Goal: Task Accomplishment & Management: Use online tool/utility

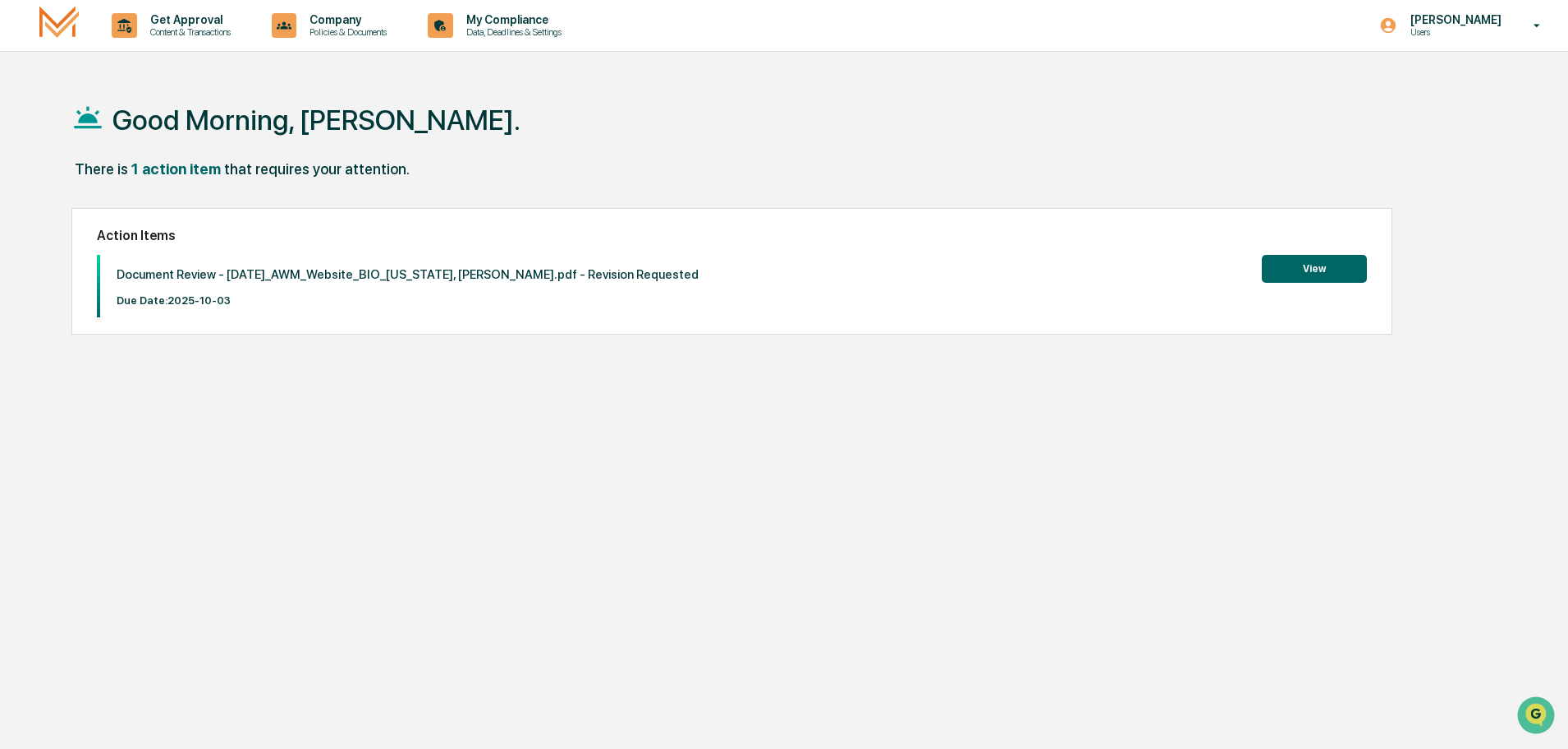
click at [1320, 268] on button "View" at bounding box center [1315, 268] width 105 height 28
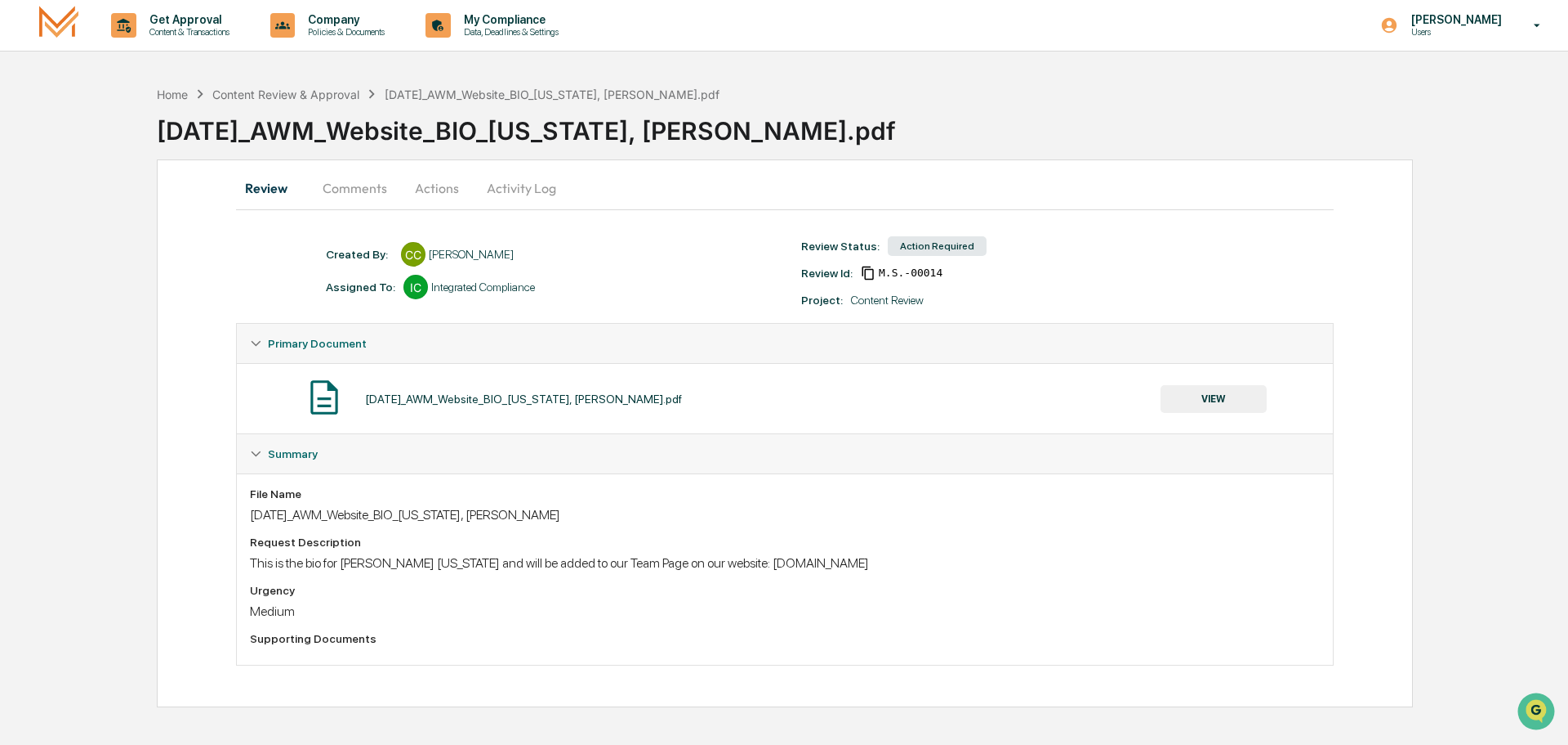
click at [1212, 400] on button "VIEW" at bounding box center [1214, 399] width 106 height 28
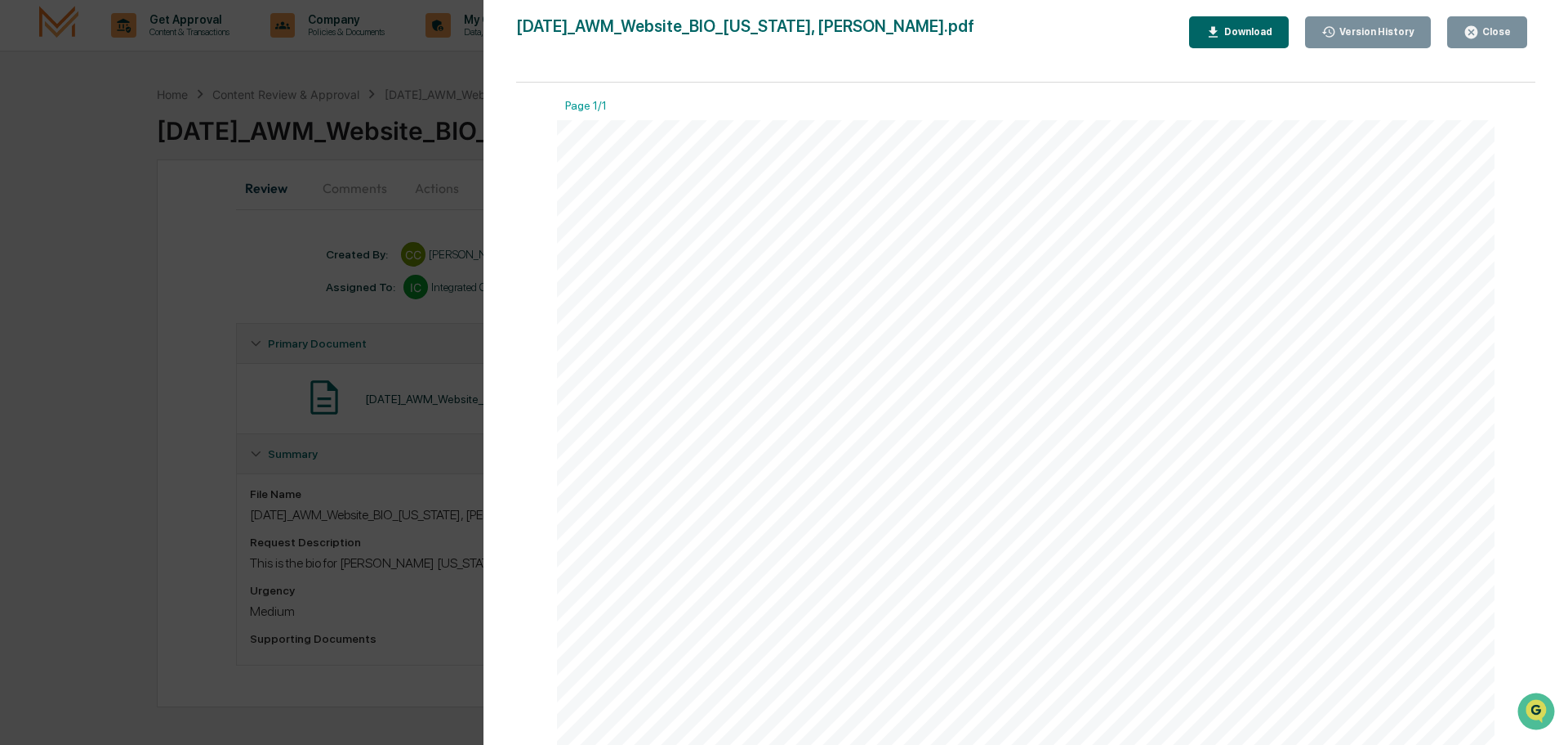
click at [1256, 33] on div "Download" at bounding box center [1247, 32] width 51 height 11
click at [1480, 22] on button "Close" at bounding box center [1487, 32] width 80 height 32
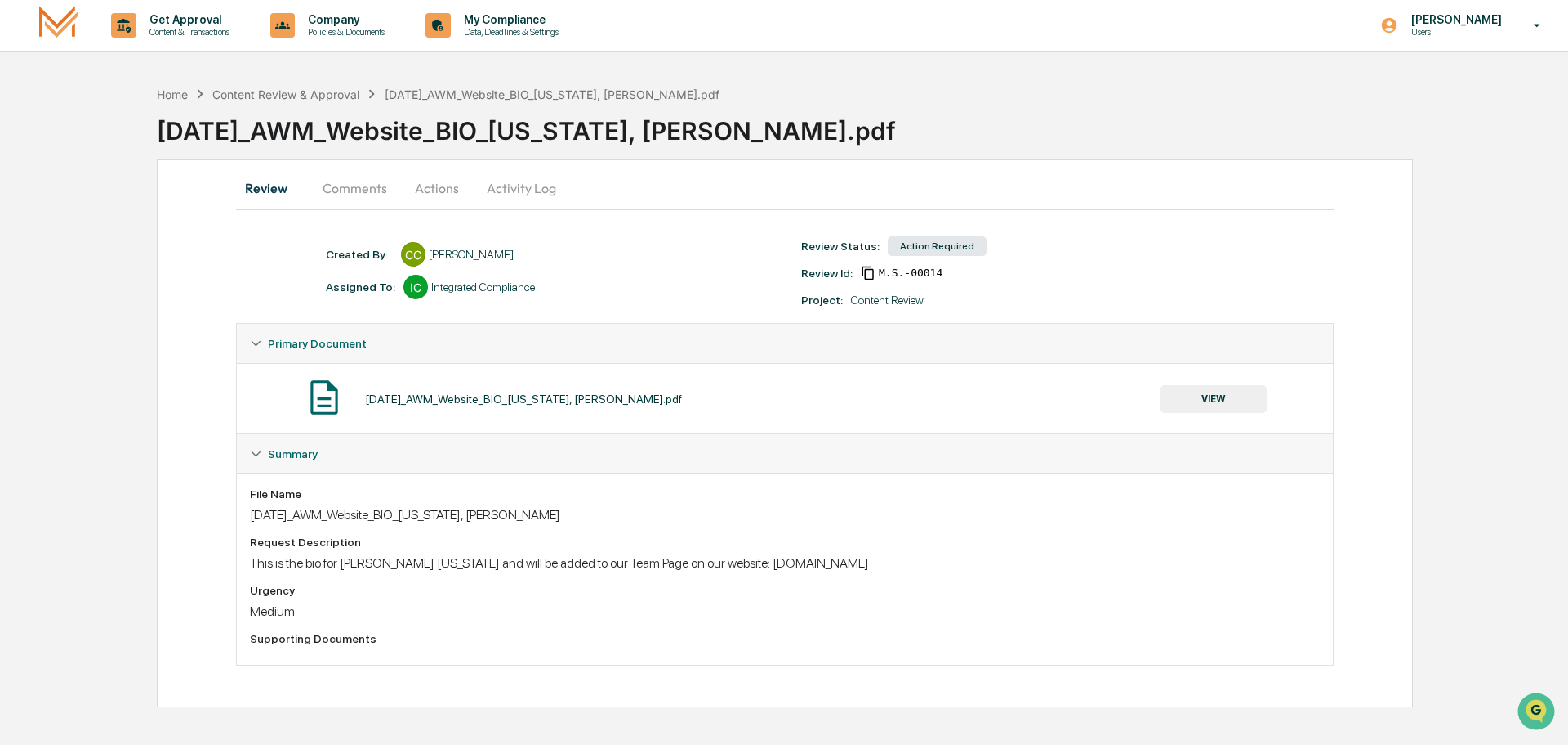
click at [523, 187] on button "Activity Log" at bounding box center [522, 188] width 95 height 39
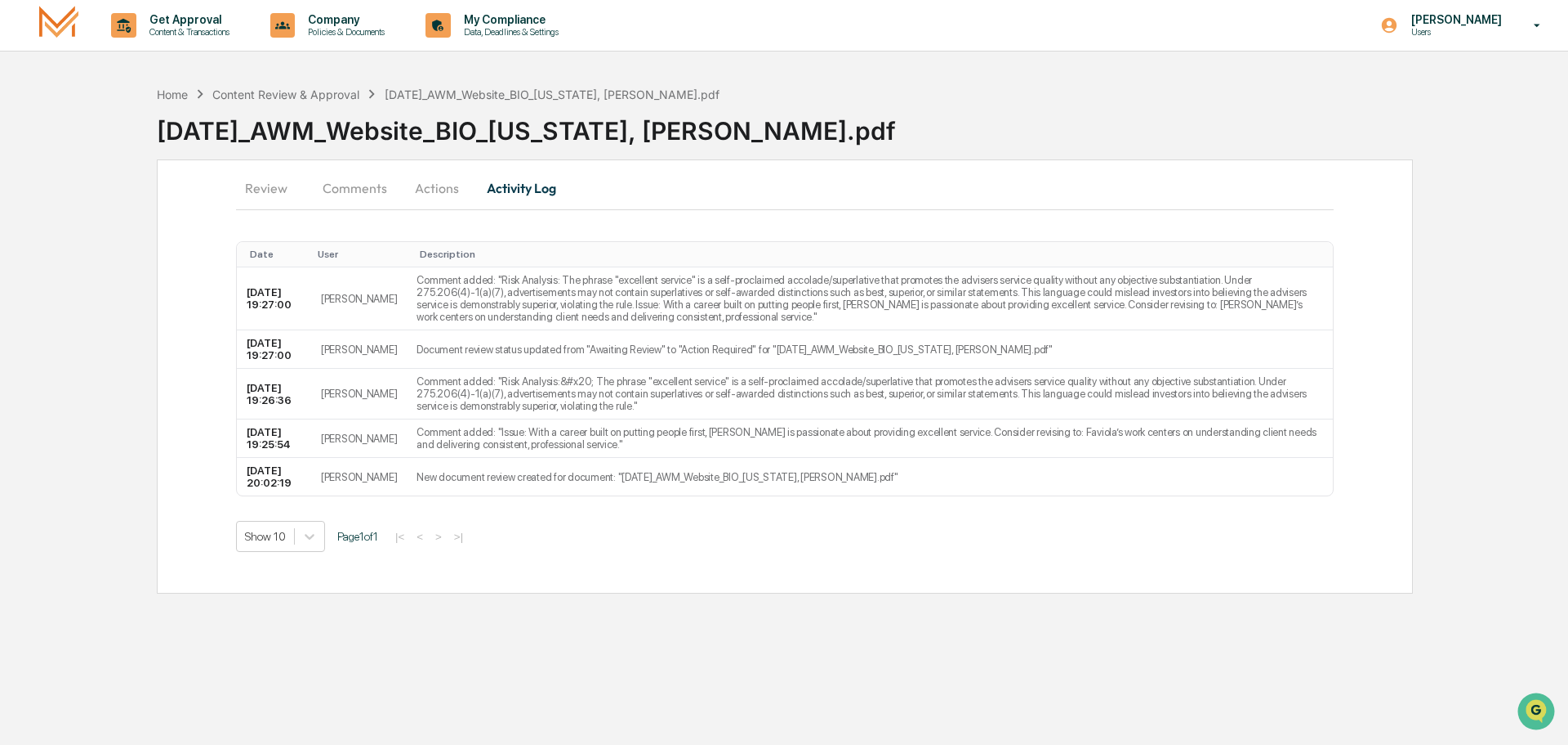
click at [443, 187] on button "Actions" at bounding box center [437, 188] width 73 height 39
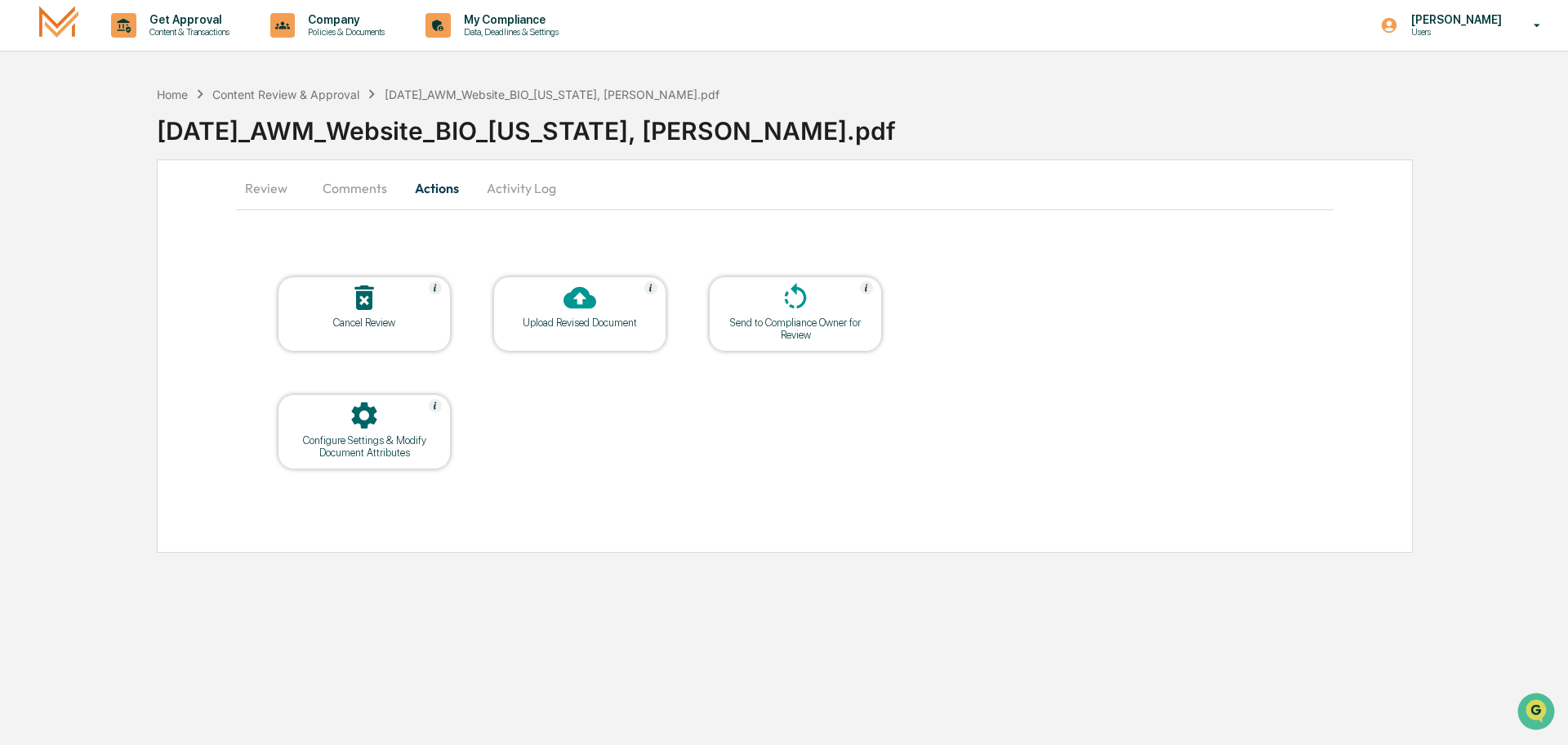
click at [588, 303] on icon at bounding box center [580, 298] width 33 height 22
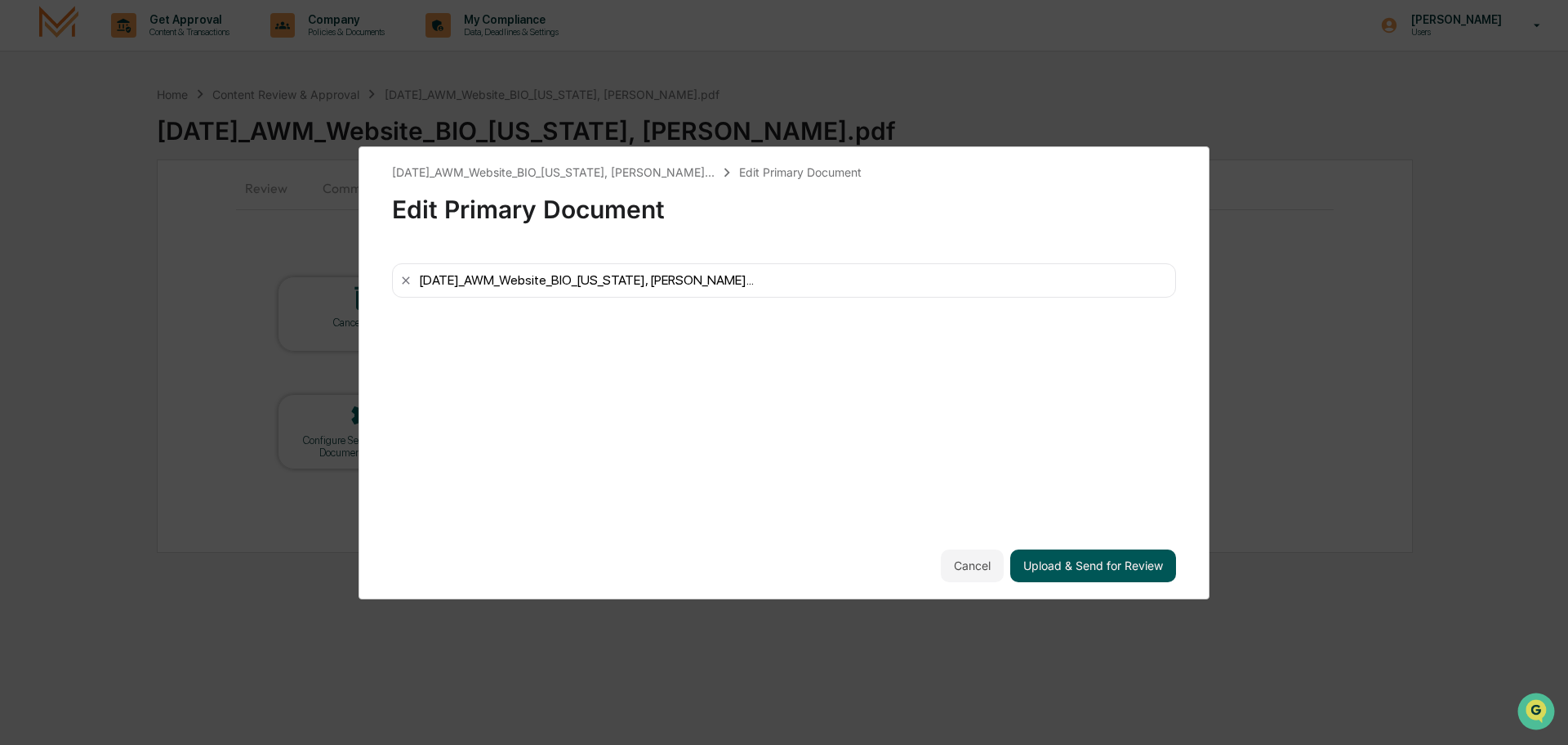
click at [1070, 564] on button "Upload & Send for Review" at bounding box center [1093, 566] width 166 height 33
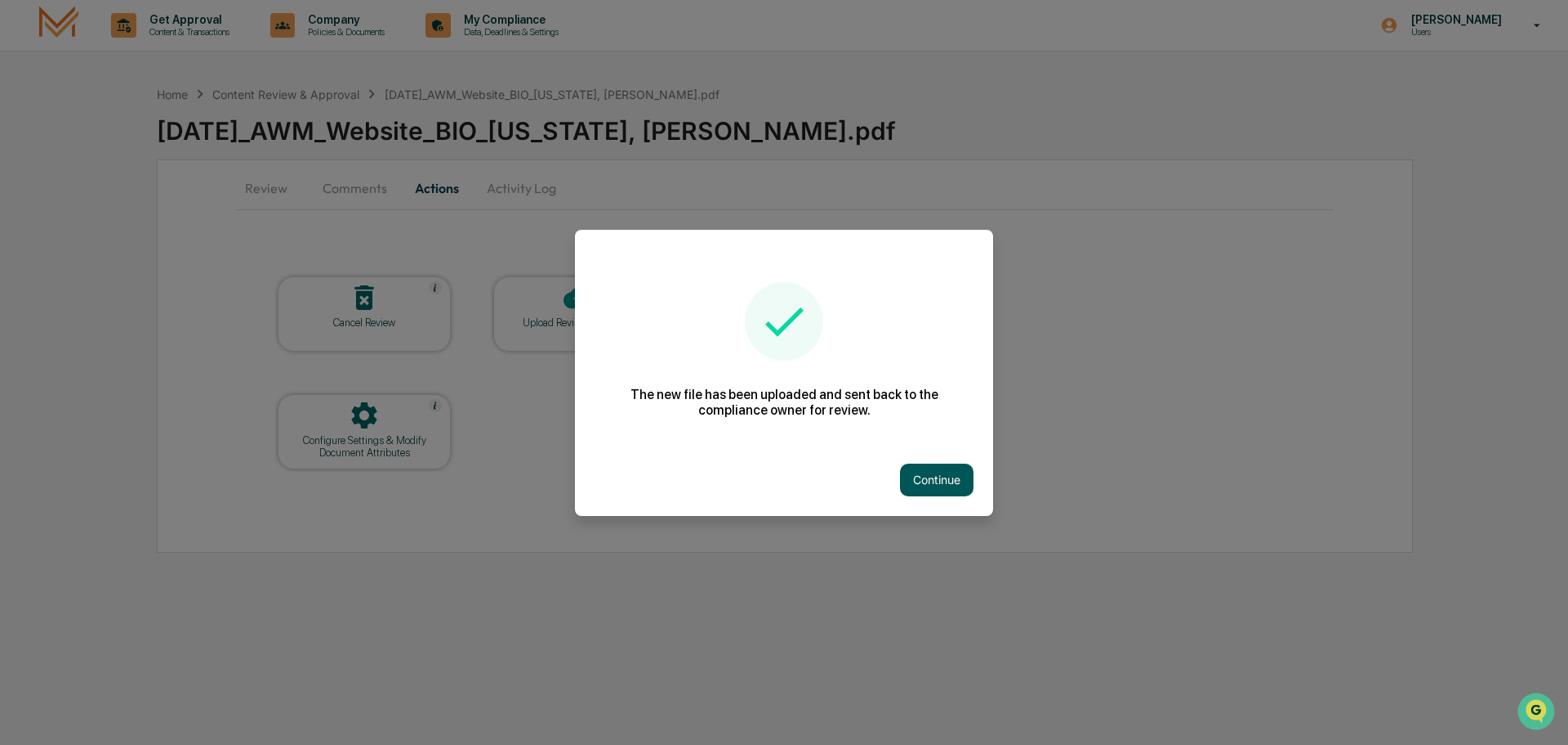
click at [928, 475] on button "Continue" at bounding box center [937, 480] width 73 height 33
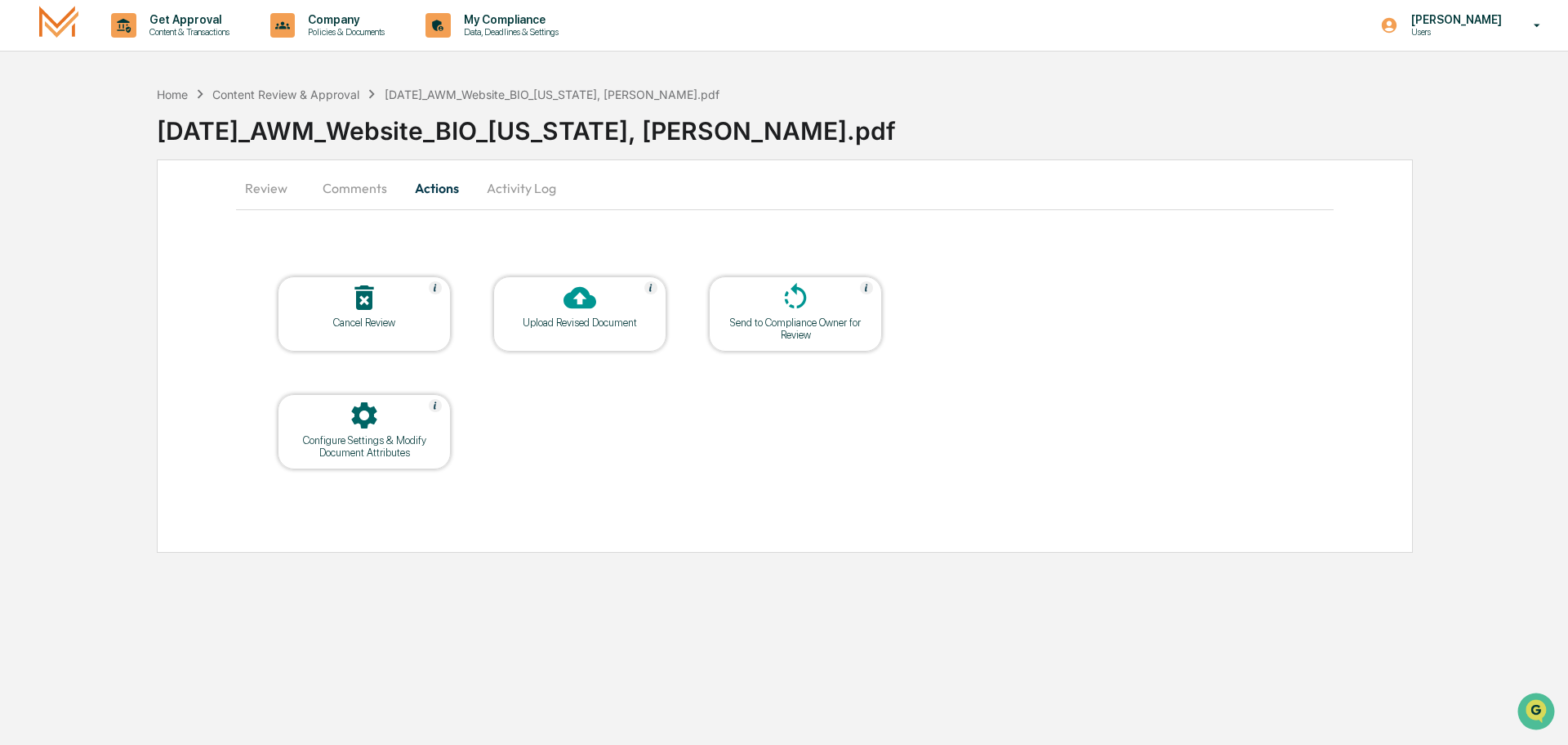
click at [511, 183] on button "Activity Log" at bounding box center [522, 188] width 95 height 39
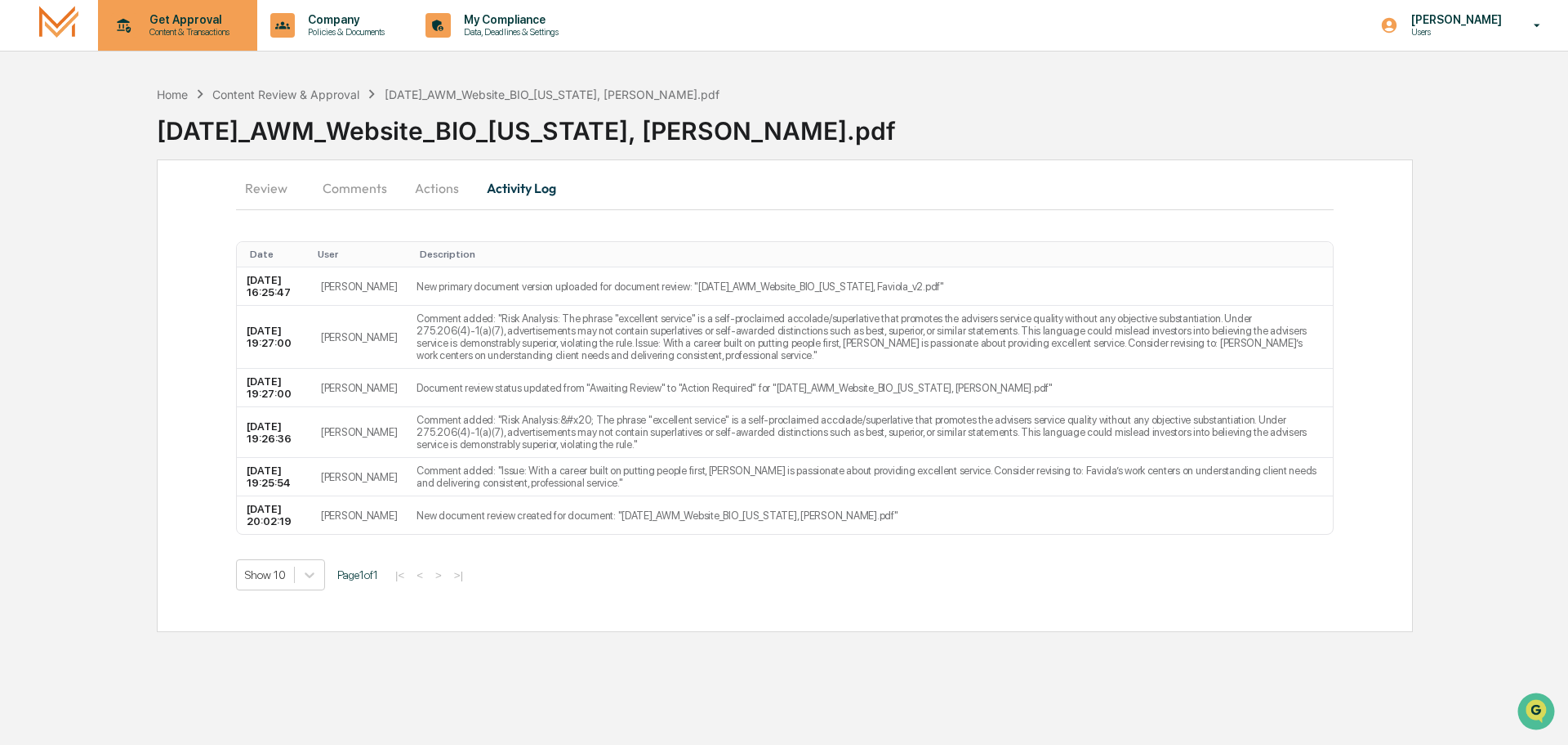
click at [182, 21] on p "Get Approval" at bounding box center [187, 19] width 101 height 13
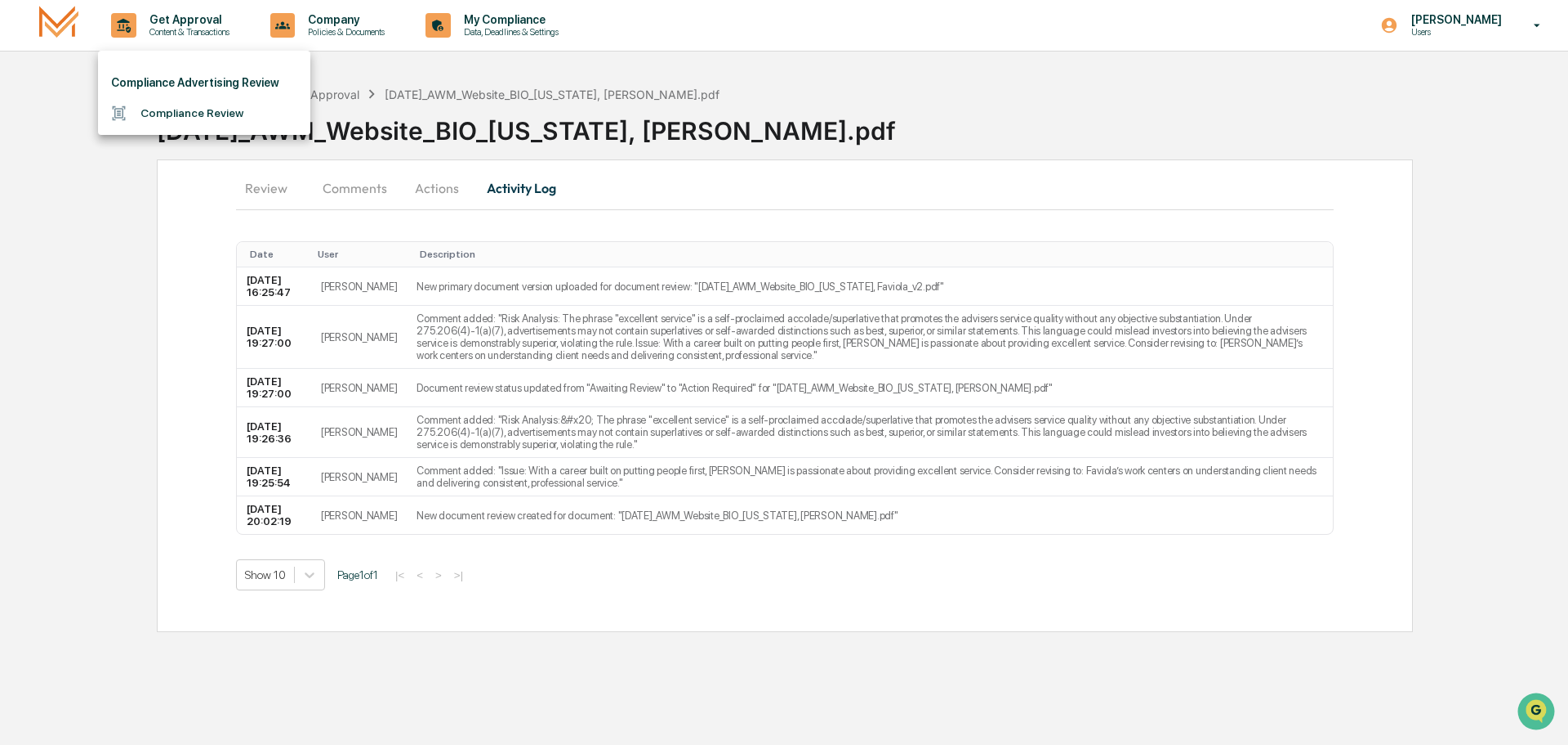
click at [351, 23] on div at bounding box center [784, 372] width 1568 height 745
click at [351, 23] on p "Company" at bounding box center [344, 19] width 98 height 13
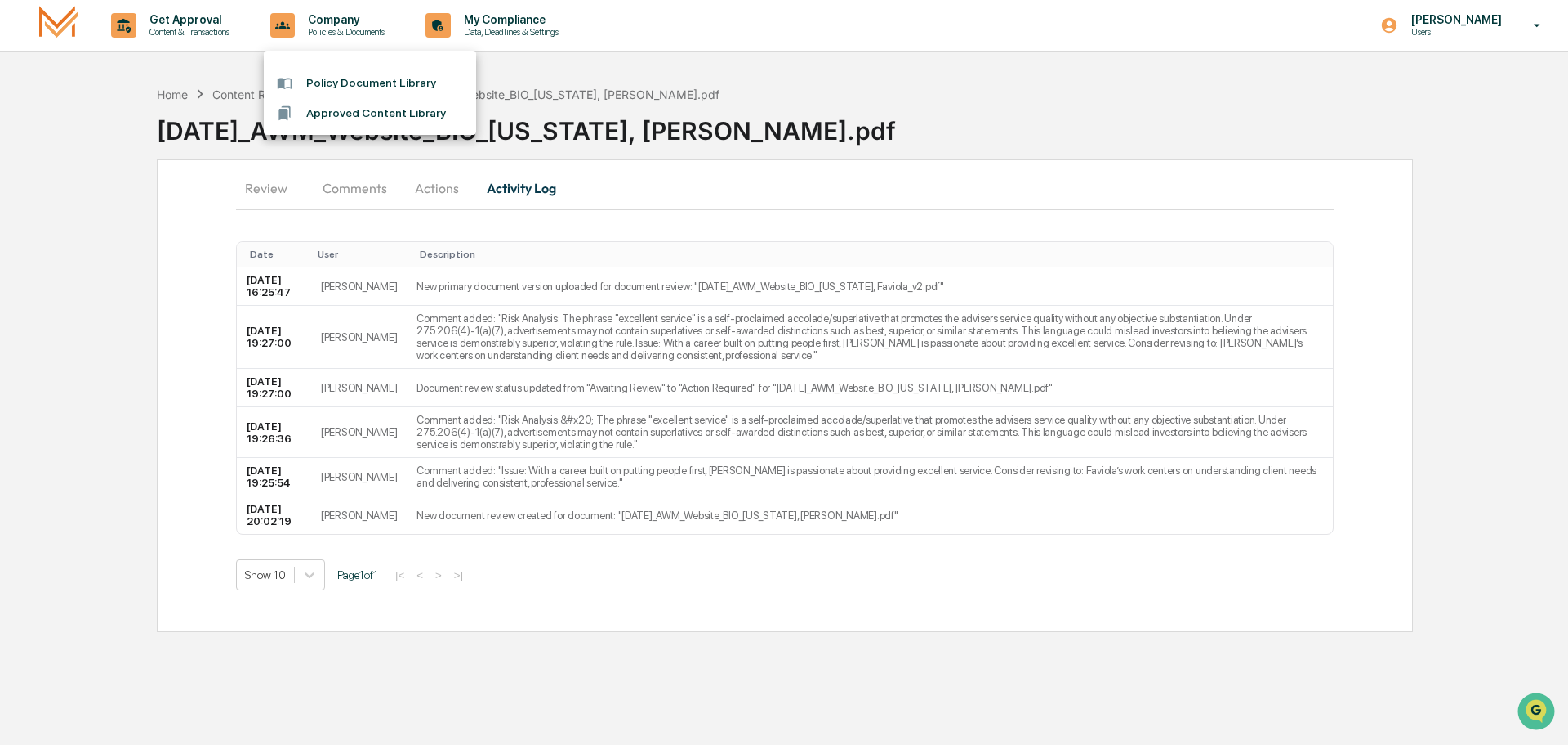
click at [517, 20] on div at bounding box center [784, 372] width 1568 height 745
click at [517, 20] on p "My Compliance" at bounding box center [509, 19] width 116 height 13
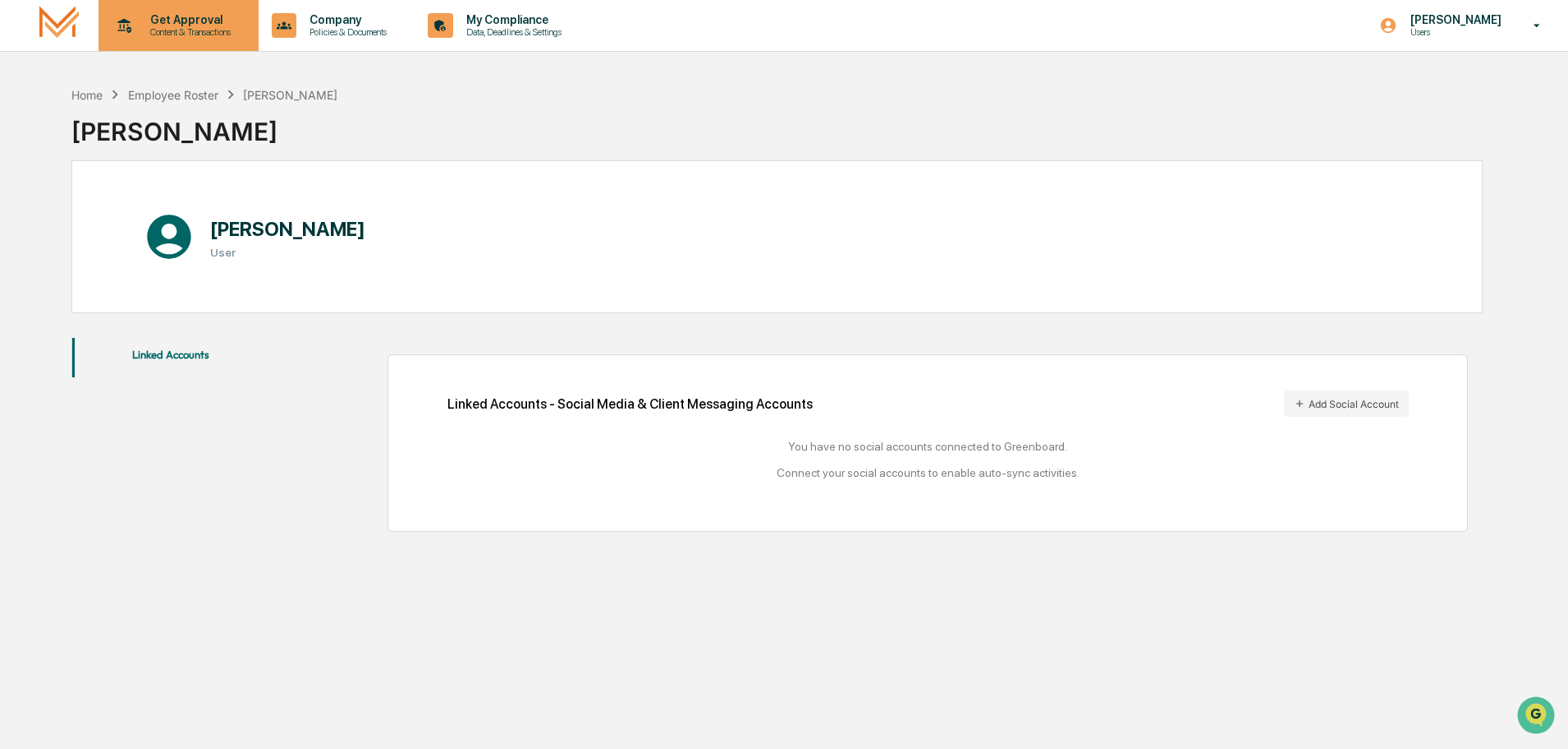
click at [203, 19] on p "Get Approval" at bounding box center [188, 19] width 101 height 13
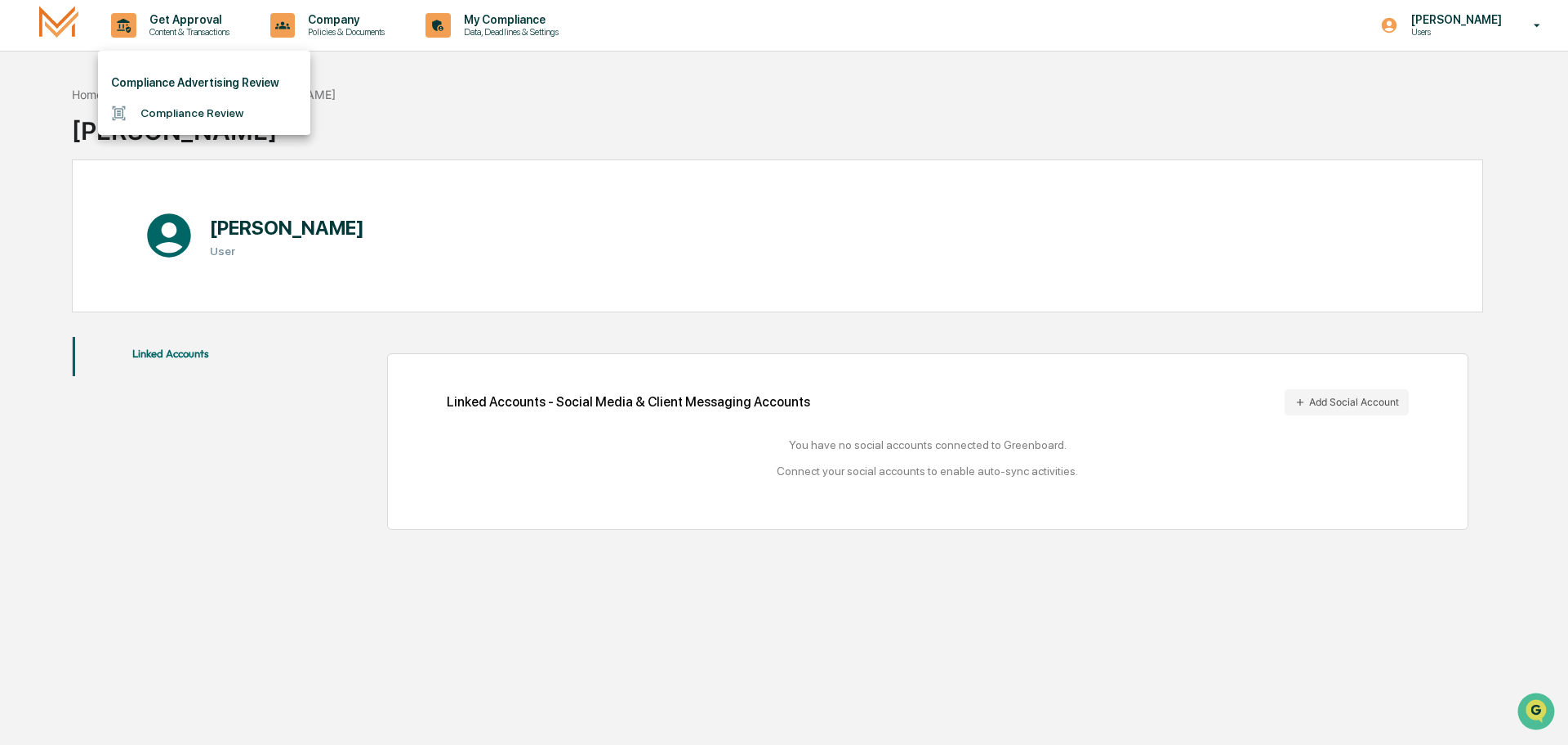
click at [185, 115] on li "Compliance Review" at bounding box center [204, 113] width 213 height 30
